Goal: Obtain resource: Download file/media

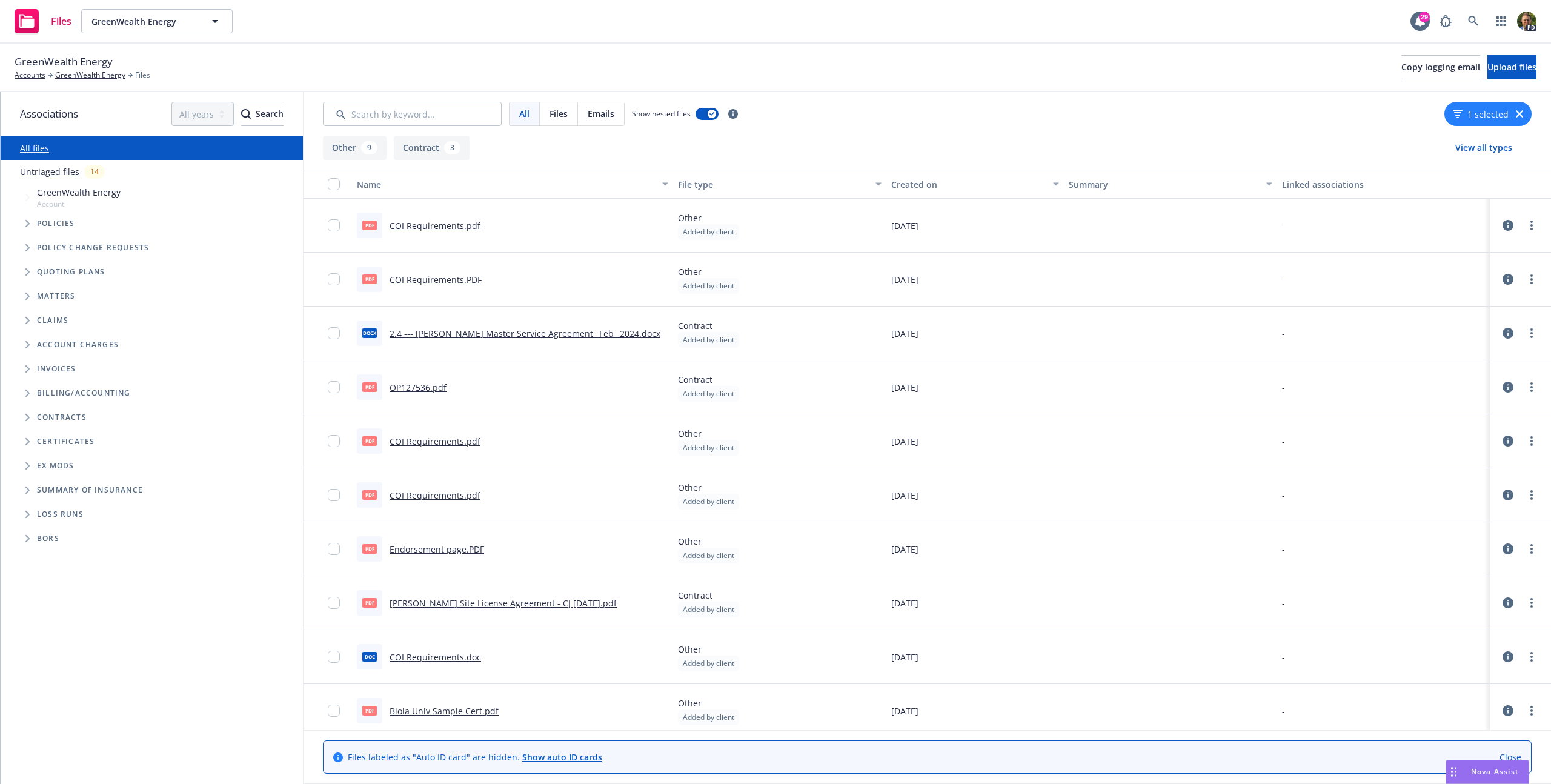
click at [445, 223] on link "COI Requirements.pdf" at bounding box center [435, 226] width 91 height 11
click at [1524, 221] on link "more" at bounding box center [1531, 225] width 15 height 15
click at [1018, 238] on div "[DATE]" at bounding box center [975, 226] width 177 height 54
click at [1503, 226] on icon at bounding box center [1508, 226] width 11 height 11
click at [1524, 223] on link "more" at bounding box center [1531, 225] width 15 height 15
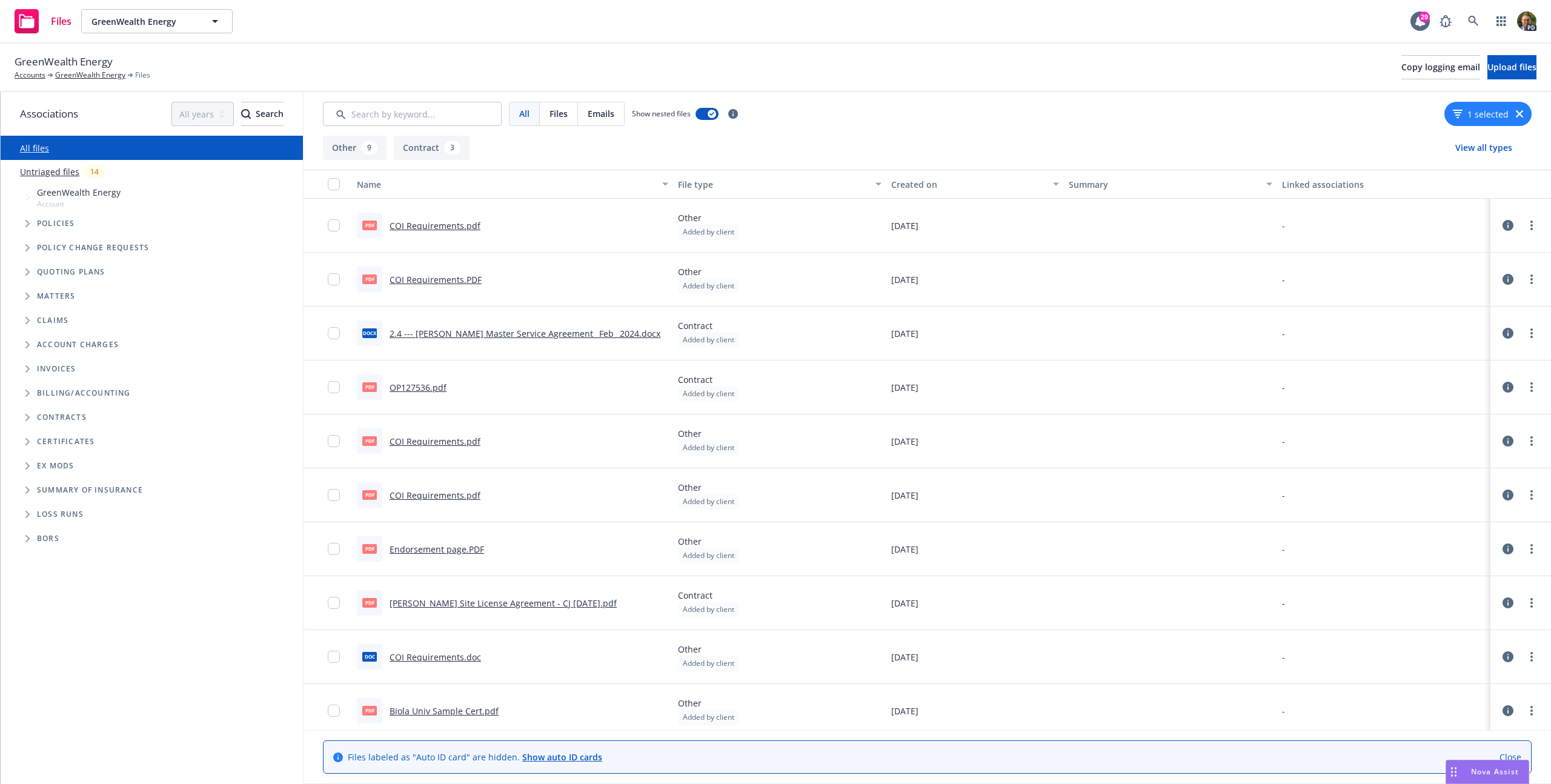
click at [1280, 237] on div "-" at bounding box center [1383, 226] width 213 height 54
